Goal: Transaction & Acquisition: Book appointment/travel/reservation

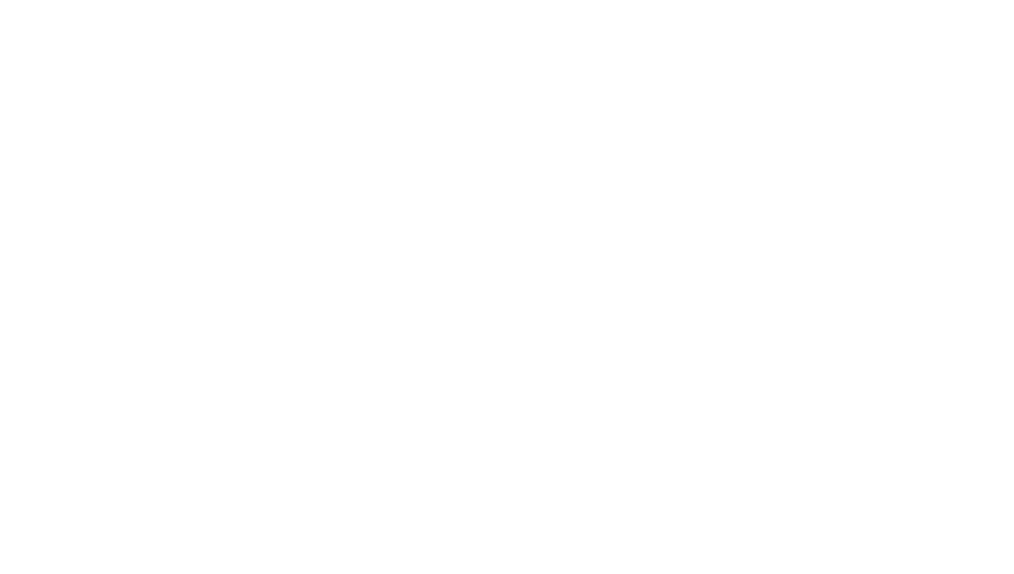
click at [807, 67] on link "Schedule Demo" at bounding box center [766, 55] width 97 height 25
